Goal: Browse casually

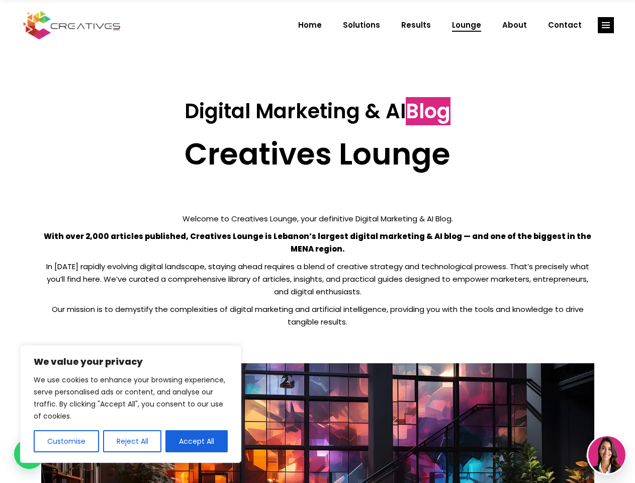
click at [317, 241] on p "With over 2,000 articles published, Creatives Lounge is Lebanon’s largest digit…" at bounding box center [317, 242] width 553 height 25
click at [66, 441] on button "Customise" at bounding box center [66, 441] width 65 height 22
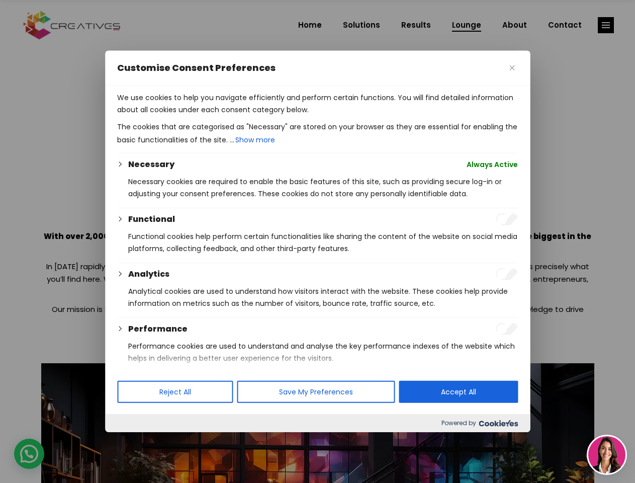
click at [132, 441] on div at bounding box center [317, 241] width 635 height 483
click at [197, 441] on div at bounding box center [317, 241] width 635 height 483
click at [606, 25] on div at bounding box center [317, 241] width 635 height 483
click at [607, 455] on img at bounding box center [606, 454] width 37 height 37
